Goal: Find specific page/section: Find specific page/section

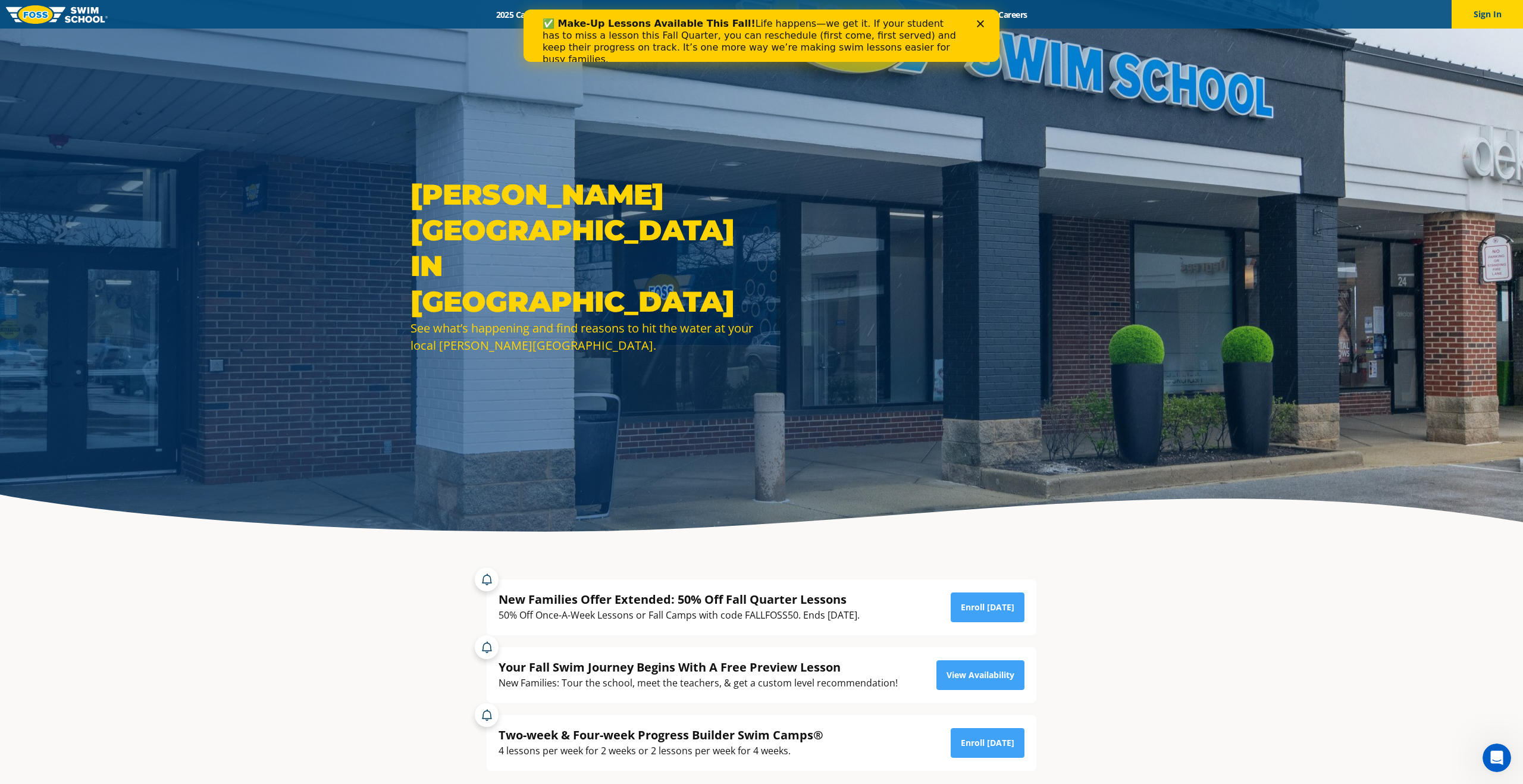
click at [980, 22] on polygon "Close" at bounding box center [980, 24] width 7 height 7
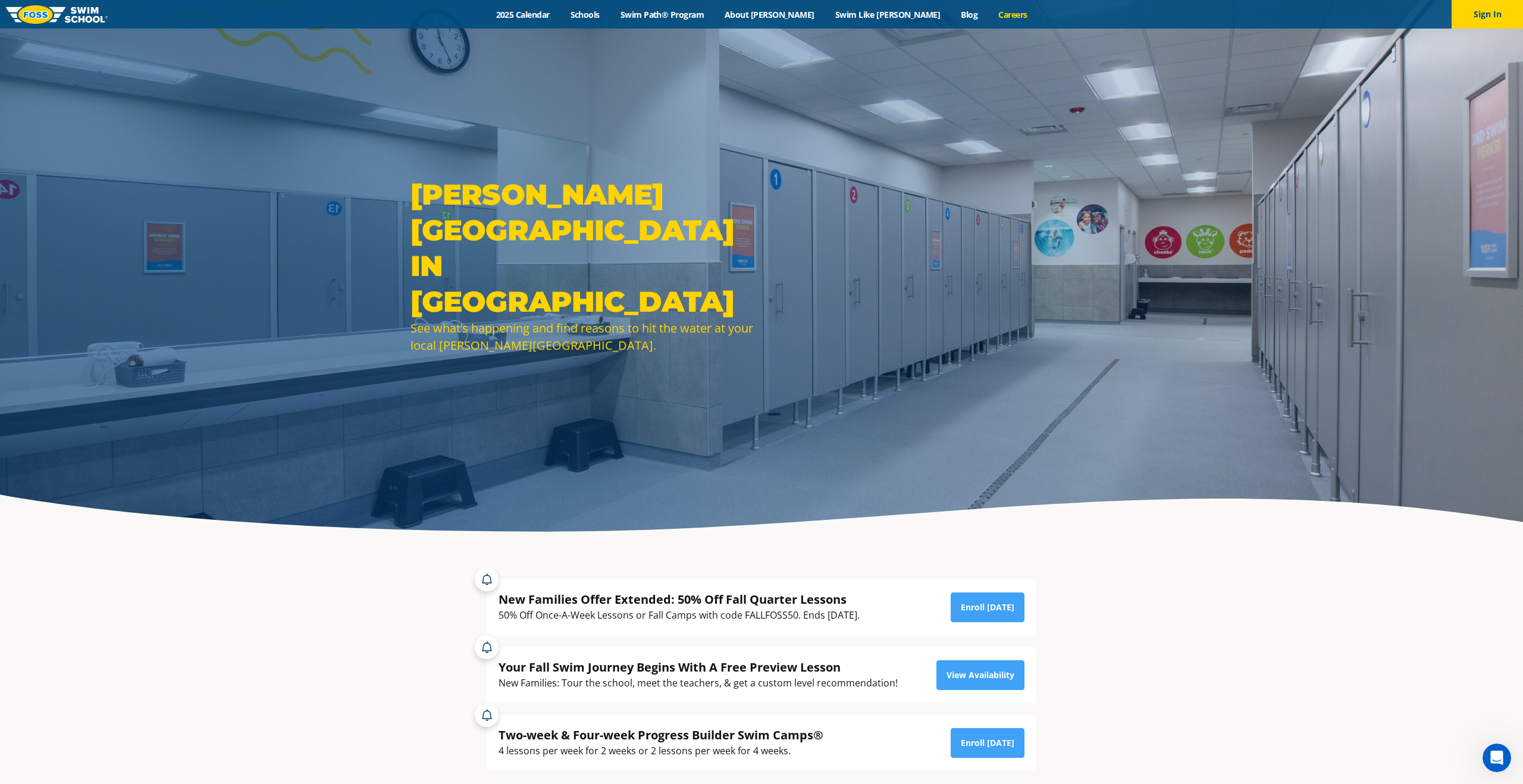
click at [989, 15] on link "Careers" at bounding box center [1013, 15] width 49 height 11
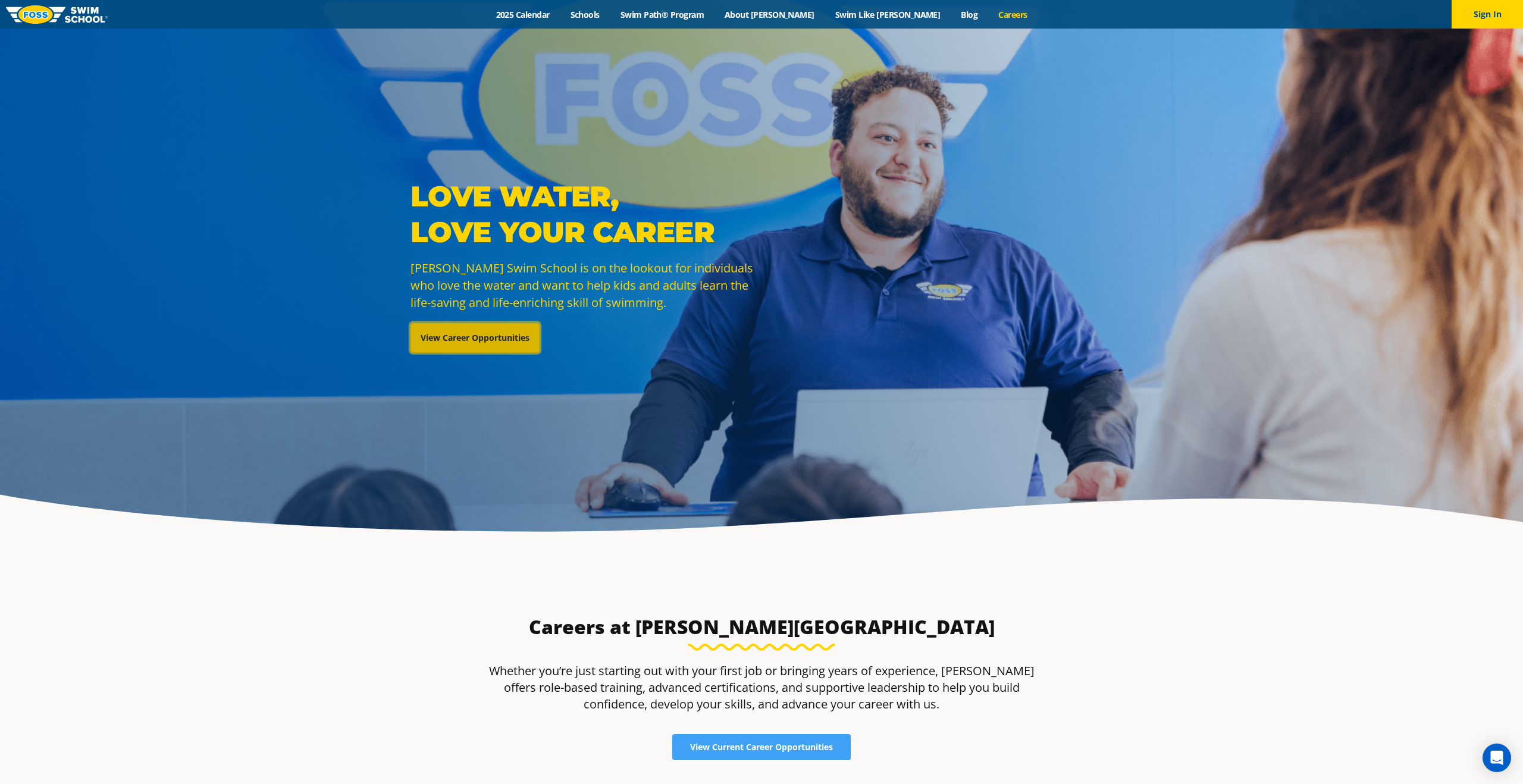
click at [504, 336] on link "View Career Opportunities" at bounding box center [475, 337] width 129 height 30
